Goal: Task Accomplishment & Management: Manage account settings

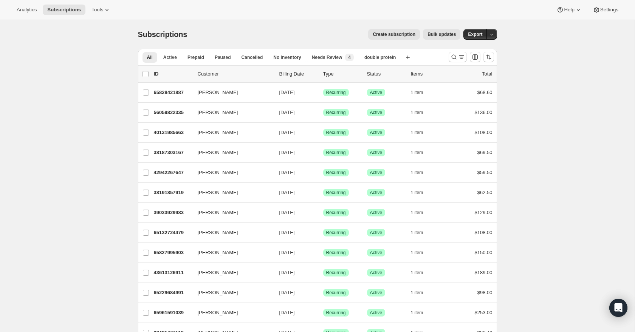
click at [450, 34] on span "Bulk updates" at bounding box center [442, 34] width 28 height 6
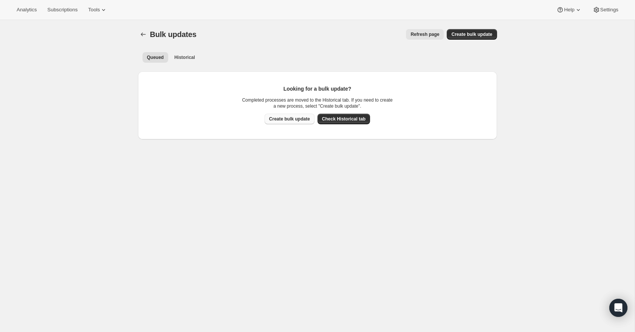
click at [297, 121] on span "Create bulk update" at bounding box center [289, 119] width 41 height 6
select select "17"
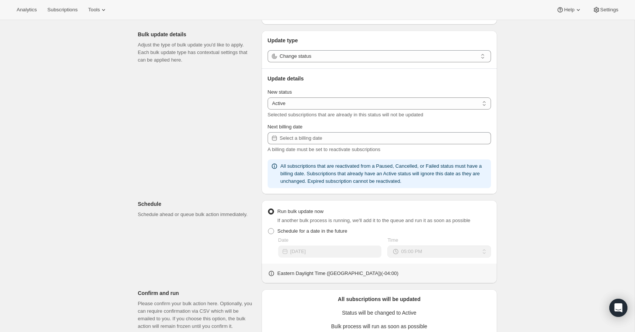
scroll to position [81, 0]
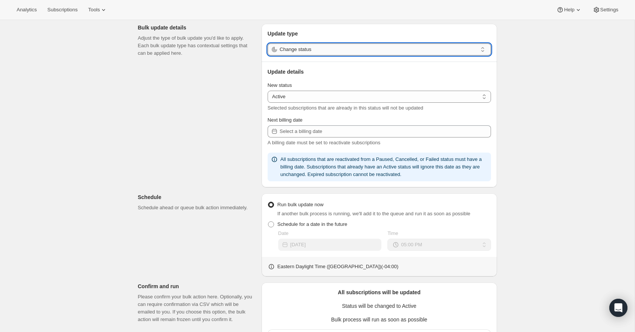
click at [337, 50] on input "Change status" at bounding box center [379, 49] width 198 height 12
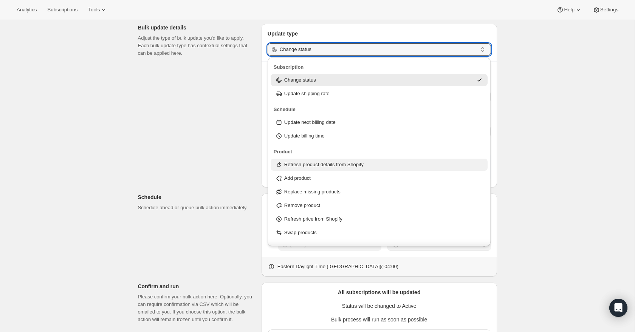
click at [355, 164] on p "Refresh product details from Shopify" at bounding box center [323, 165] width 79 height 8
type input "Refresh product details from Shopify"
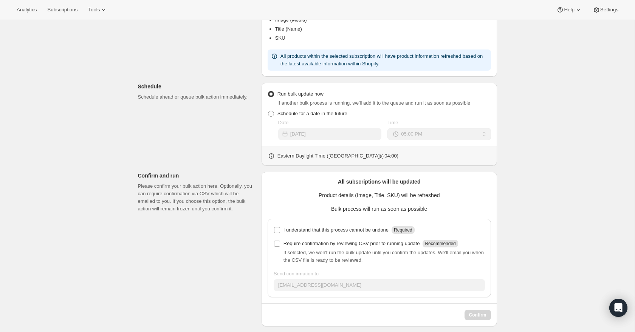
scroll to position [161, 0]
click at [277, 231] on input "I understand that this process cannot be undone Required" at bounding box center [277, 229] width 6 height 6
checkbox input "true"
click at [280, 244] on span at bounding box center [277, 242] width 7 height 7
click at [280, 244] on input "Require confirmation by reviewing CSV prior to running update Recommended" at bounding box center [277, 243] width 6 height 6
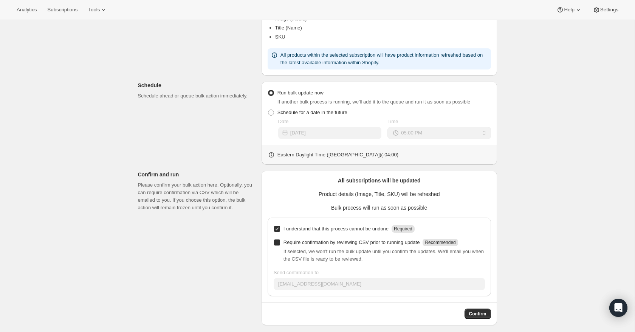
checkbox input "true"
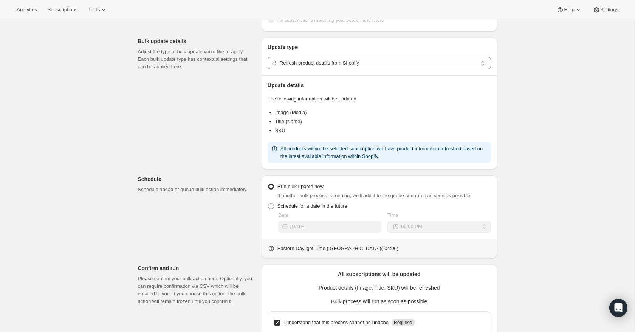
scroll to position [166, 0]
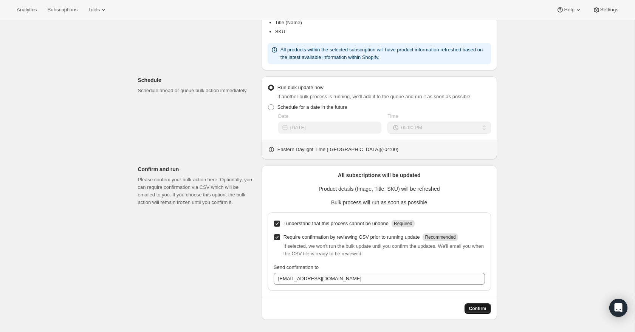
click at [481, 310] on span "Confirm" at bounding box center [477, 309] width 17 height 6
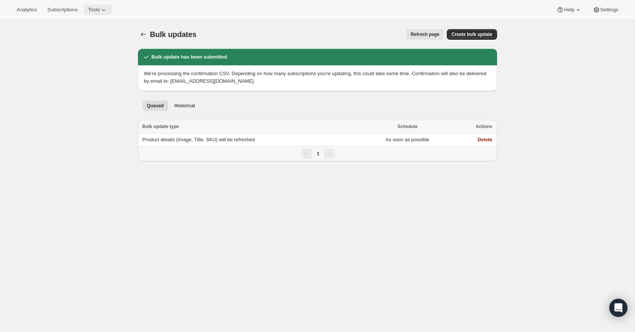
click at [112, 10] on button "Tools" at bounding box center [98, 10] width 28 height 11
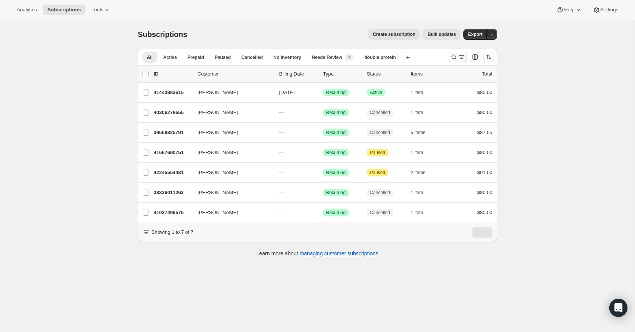
click at [459, 57] on icon "Search and filter results" at bounding box center [462, 57] width 8 height 8
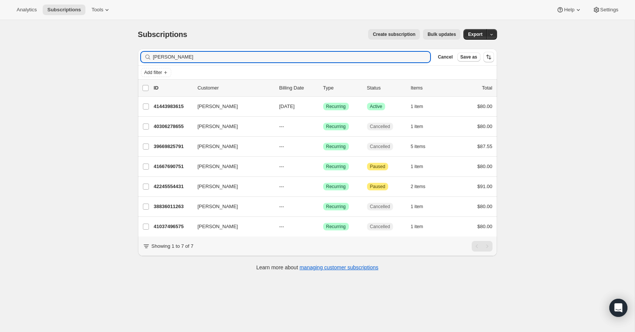
drag, startPoint x: 373, startPoint y: 59, endPoint x: 377, endPoint y: 47, distance: 12.0
click at [376, 47] on div "Subscriptions. This page is ready Subscriptions Create subscription Bulk update…" at bounding box center [317, 149] width 377 height 259
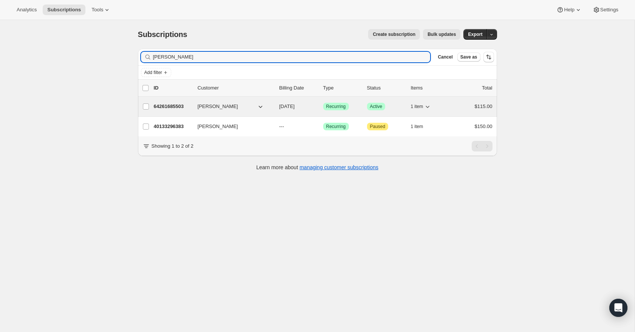
type input "[PERSON_NAME]"
click at [260, 105] on icon "button" at bounding box center [261, 107] width 8 height 8
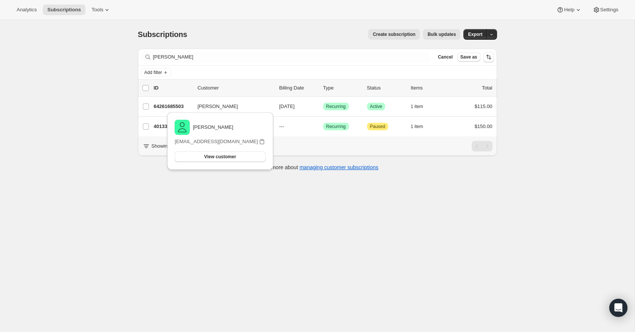
click at [280, 219] on div "Subscriptions. This page is ready Subscriptions Create subscription Bulk update…" at bounding box center [317, 186] width 635 height 332
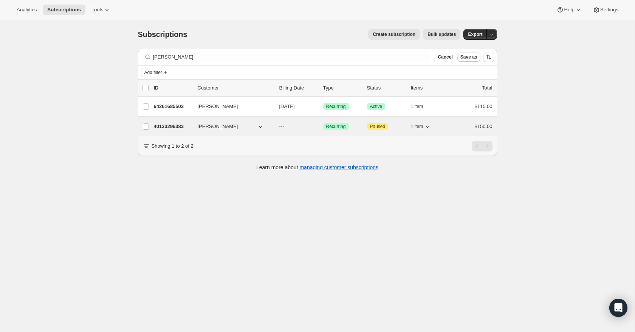
click at [258, 125] on icon "button" at bounding box center [261, 127] width 8 height 8
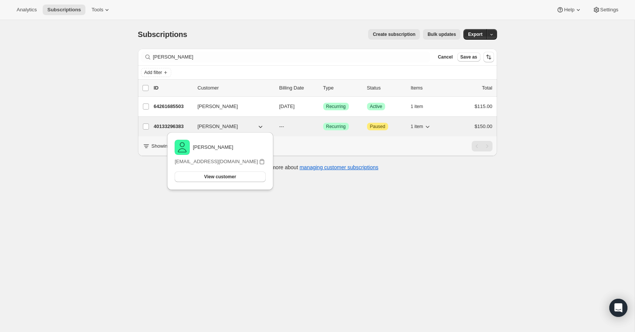
click at [166, 126] on p "40133296383" at bounding box center [173, 127] width 38 height 8
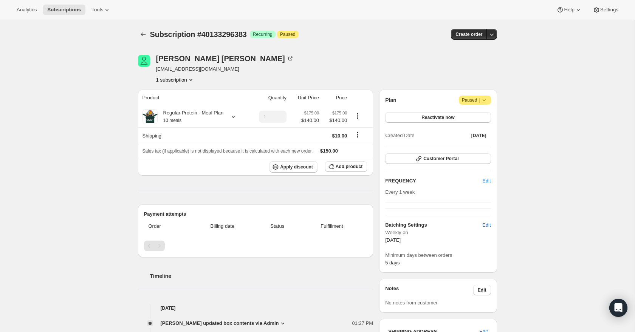
click at [487, 99] on icon at bounding box center [484, 100] width 8 height 8
click at [480, 116] on span "Cancel subscription" at bounding box center [473, 115] width 43 height 6
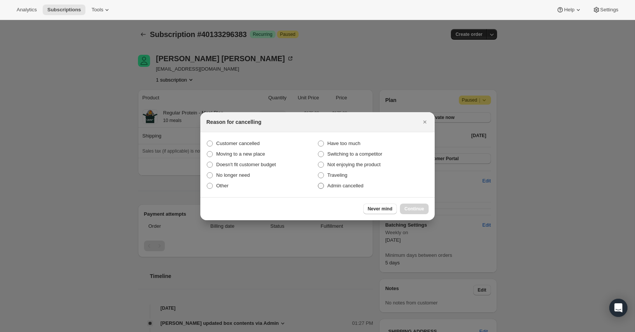
drag, startPoint x: 364, startPoint y: 183, endPoint x: 365, endPoint y: 178, distance: 5.3
click at [363, 183] on span "Admin cancelled" at bounding box center [345, 186] width 36 height 6
click at [318, 183] on input "Admin cancelled" at bounding box center [318, 183] width 0 height 0
radio input "true"
click at [421, 212] on span "Continue" at bounding box center [414, 209] width 20 height 6
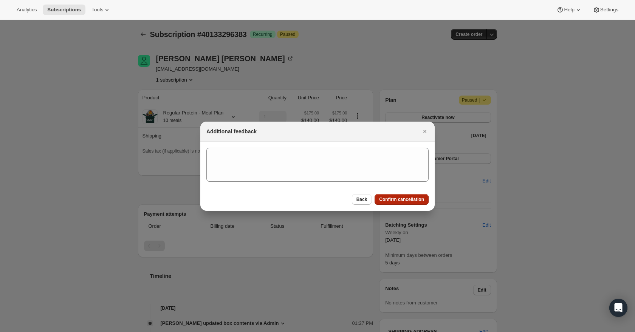
click at [417, 200] on span "Confirm cancellation" at bounding box center [401, 200] width 45 height 6
